Goal: Transaction & Acquisition: Purchase product/service

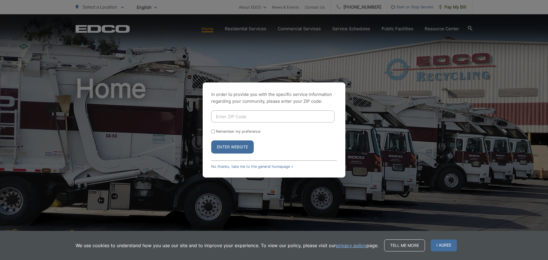
click at [246, 113] on input "Enter ZIP Code" at bounding box center [272, 117] width 123 height 12
type input "92025"
click at [230, 132] on label "Remember my preference" at bounding box center [238, 131] width 44 height 4
click at [215, 132] on input "Remember my preference" at bounding box center [213, 132] width 4 height 4
checkbox input "true"
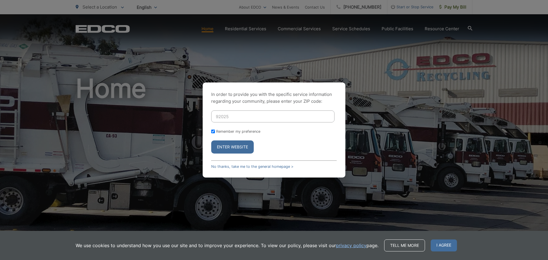
checkbox input "true"
click at [229, 148] on button "Enter Website" at bounding box center [232, 147] width 43 height 13
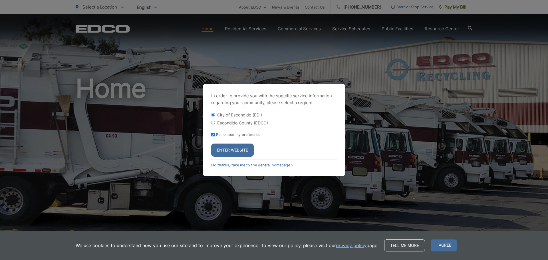
click at [243, 121] on label "Escondido County (EDCO)" at bounding box center [242, 123] width 51 height 5
click at [215, 121] on input "Escondido County (EDCO)" at bounding box center [213, 123] width 4 height 4
radio input "true"
click at [227, 149] on button "Enter Website" at bounding box center [232, 150] width 43 height 13
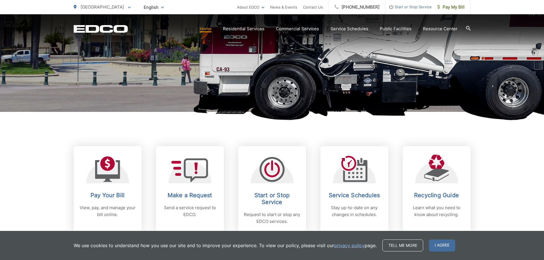
scroll to position [143, 0]
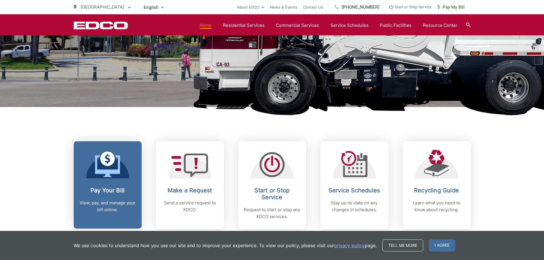
click at [106, 176] on icon at bounding box center [107, 166] width 25 height 22
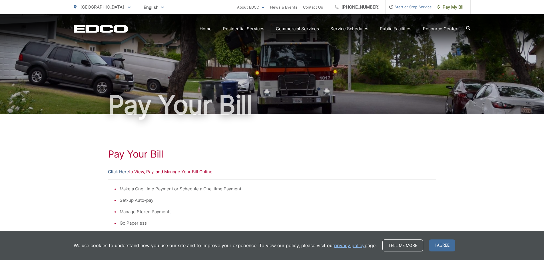
click at [122, 170] on link "Click Here" at bounding box center [118, 172] width 21 height 7
